Goal: Task Accomplishment & Management: Manage account settings

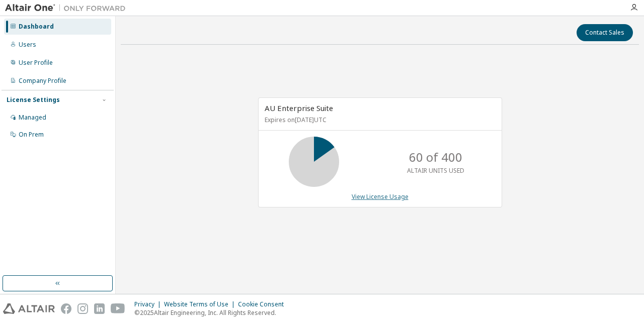
click at [398, 196] on link "View License Usage" at bounding box center [379, 197] width 57 height 9
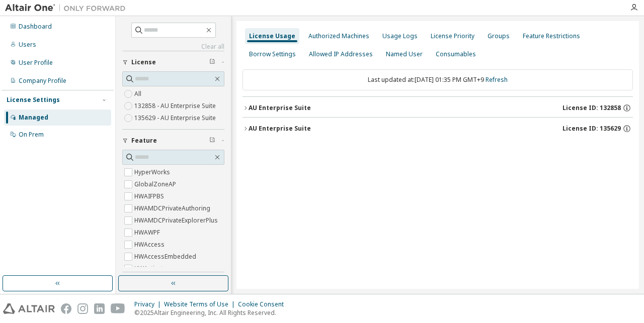
click at [298, 108] on div "AU Enterprise Suite" at bounding box center [279, 108] width 62 height 8
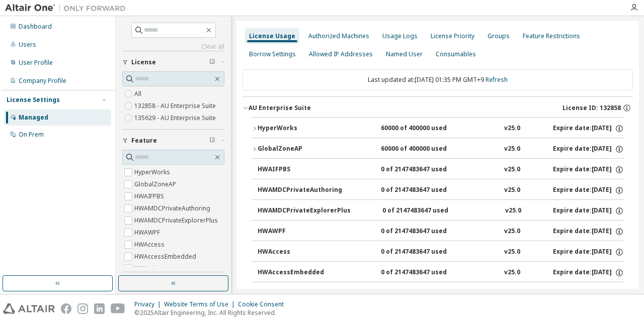
click at [294, 110] on div "AU Enterprise Suite" at bounding box center [279, 108] width 62 height 8
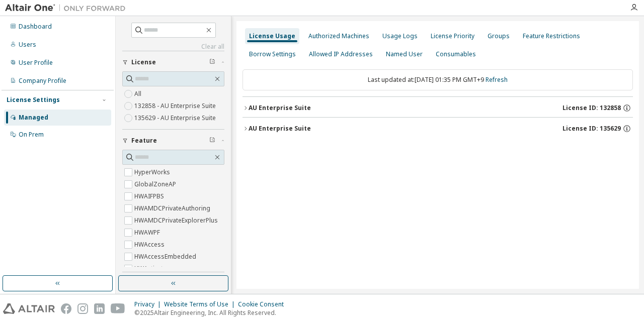
click at [296, 132] on div "AU Enterprise Suite" at bounding box center [279, 129] width 62 height 8
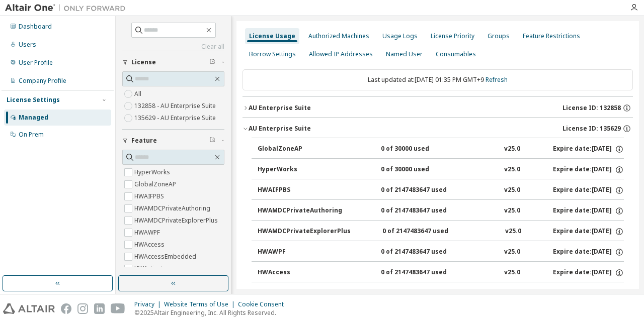
click at [296, 132] on div "AU Enterprise Suite" at bounding box center [279, 129] width 62 height 8
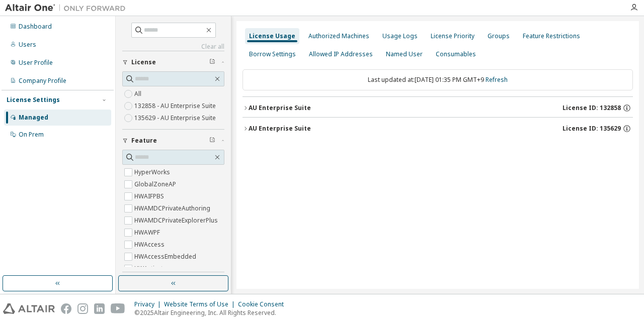
click at [294, 109] on div "AU Enterprise Suite" at bounding box center [279, 108] width 62 height 8
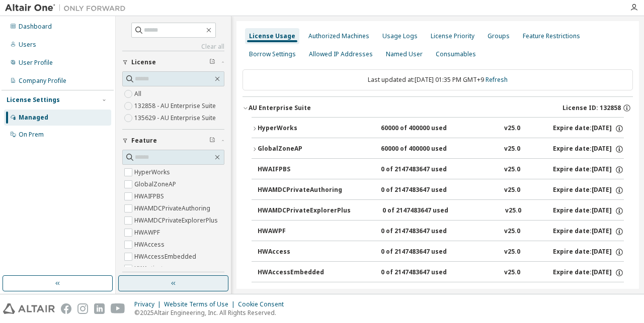
click at [178, 283] on button "button" at bounding box center [173, 284] width 110 height 16
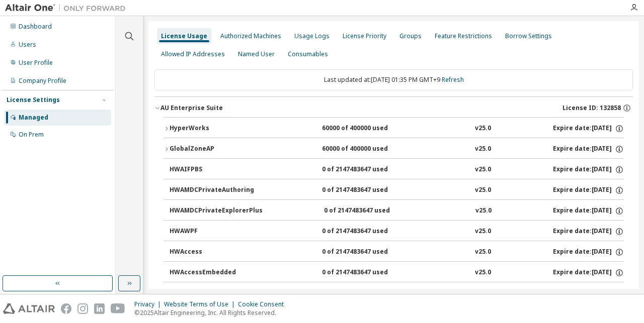
click at [309, 128] on div "HyperWorks 60000 of 400000 used v25.0 Expire date: [DATE]" at bounding box center [396, 128] width 454 height 9
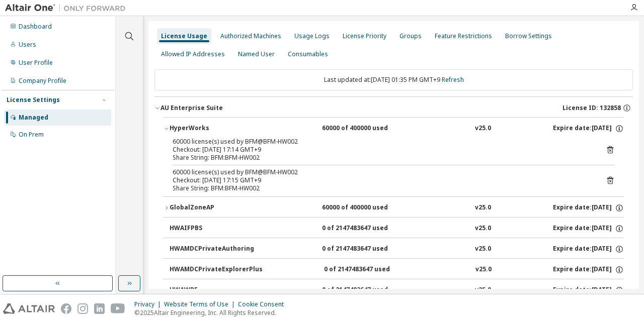
click at [295, 203] on button "GlobalZoneAP 60000 of 400000 used v25.0 Expire date: [DATE]" at bounding box center [393, 208] width 460 height 22
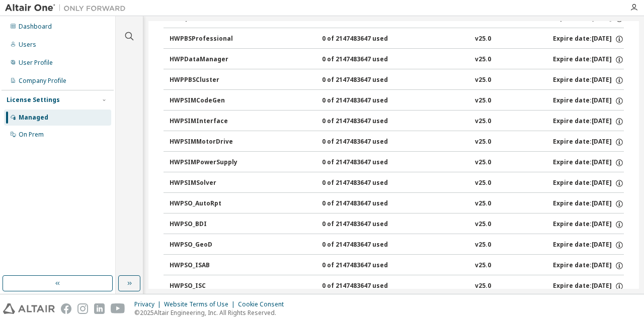
scroll to position [4249, 0]
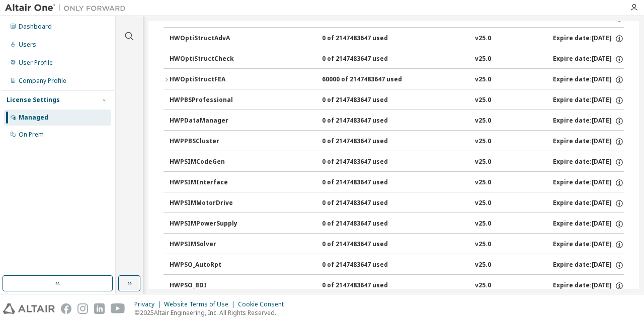
click at [258, 82] on div "HWOptiStructFEA" at bounding box center [214, 79] width 91 height 9
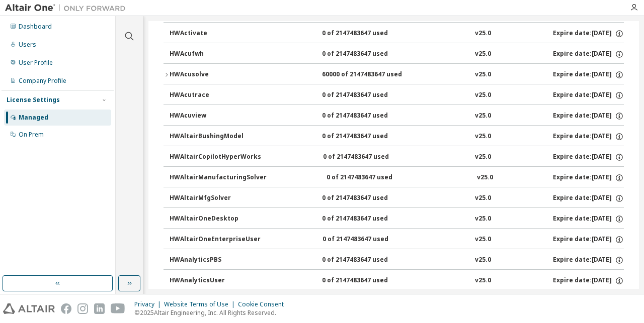
scroll to position [0, 0]
